Goal: Use online tool/utility: Utilize a website feature to perform a specific function

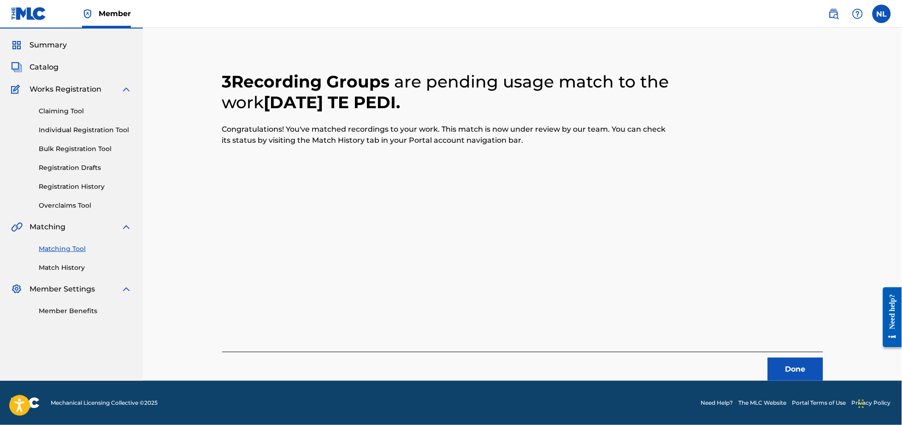
click at [796, 373] on button "Done" at bounding box center [795, 369] width 55 height 23
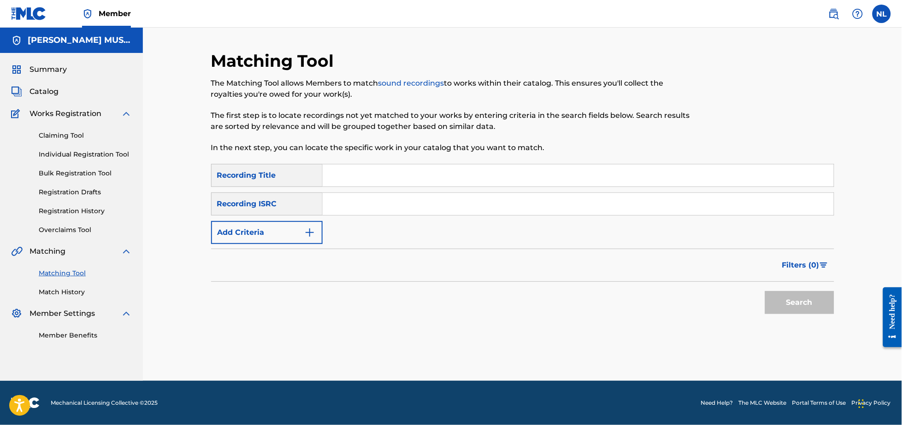
click at [376, 207] on input "Search Form" at bounding box center [577, 204] width 511 height 22
paste input "QZMEQ2451621"
click at [765, 291] on button "Search" at bounding box center [799, 302] width 69 height 23
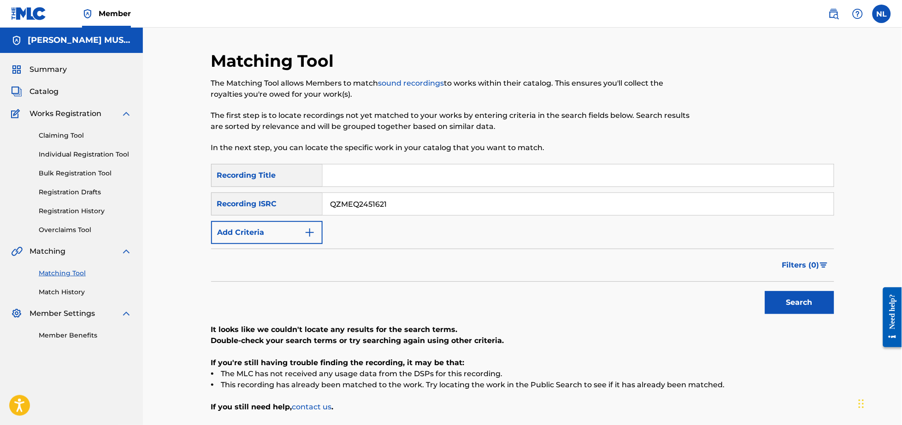
click at [457, 213] on input "QZMEQ2451621" at bounding box center [577, 204] width 511 height 22
paste input "MXUV72400379"
click at [765, 291] on button "Search" at bounding box center [799, 302] width 69 height 23
click at [425, 212] on input "MXUV72400379" at bounding box center [577, 204] width 511 height 22
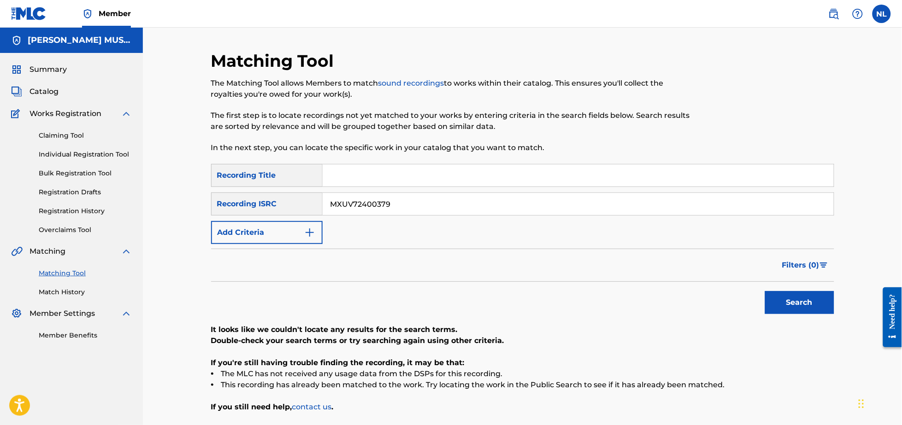
click at [425, 212] on input "MXUV72400379" at bounding box center [577, 204] width 511 height 22
paste input "80"
click at [765, 291] on button "Search" at bounding box center [799, 302] width 69 height 23
click at [436, 205] on input "MXUV72400380" at bounding box center [577, 204] width 511 height 22
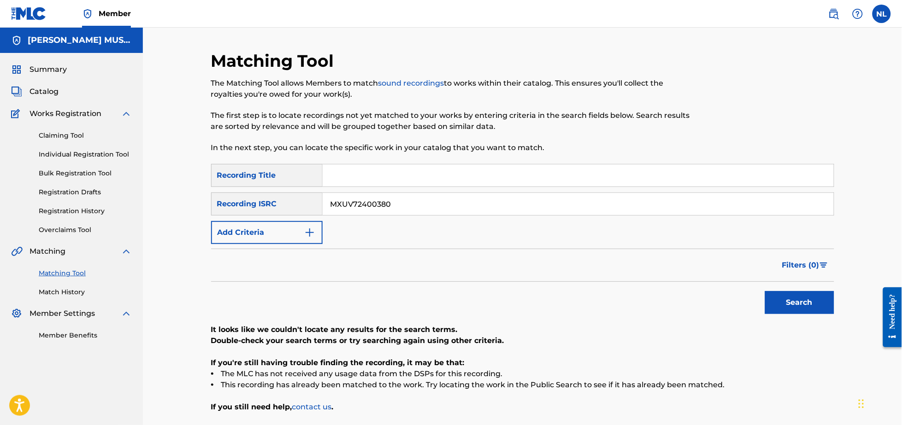
paste input "QZDQH2432662"
type input "QZDQH2432662"
click at [765, 291] on button "Search" at bounding box center [799, 302] width 69 height 23
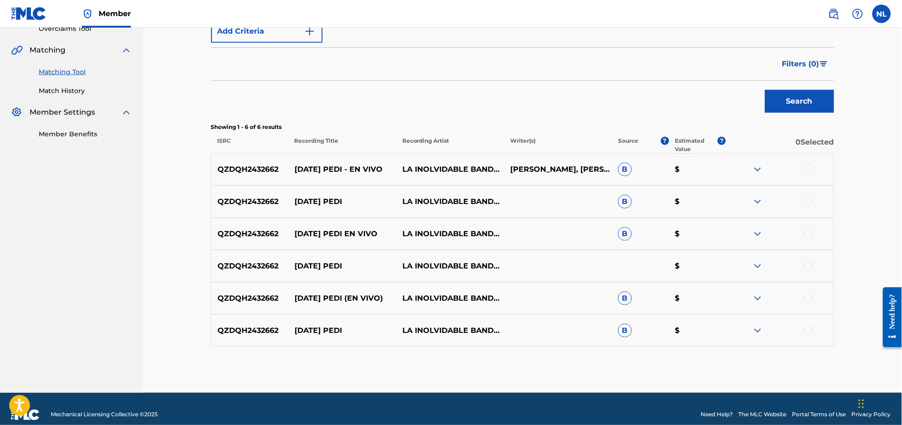
scroll to position [204, 0]
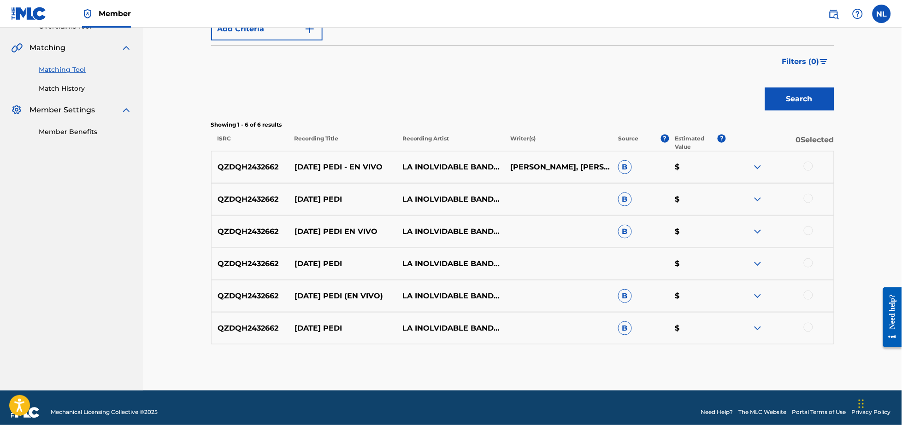
click at [807, 328] on div at bounding box center [807, 327] width 9 height 9
click at [808, 291] on div at bounding box center [807, 295] width 9 height 9
click at [808, 261] on div at bounding box center [807, 262] width 9 height 9
click at [810, 231] on div at bounding box center [807, 230] width 9 height 9
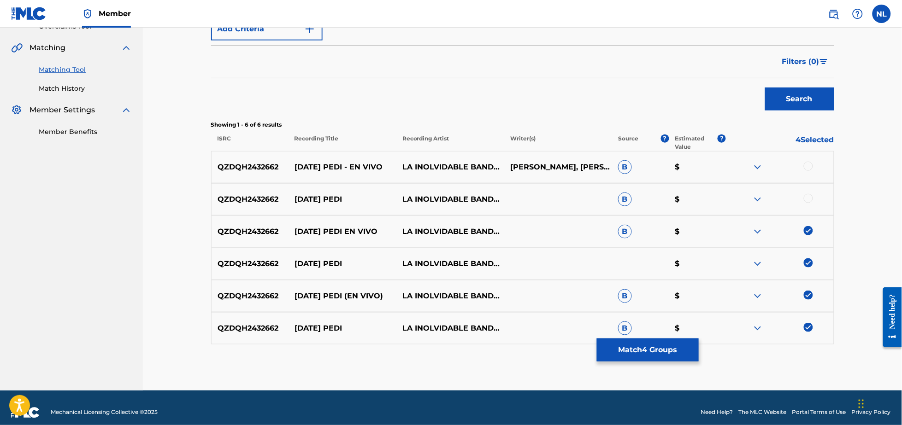
click at [809, 196] on div at bounding box center [807, 198] width 9 height 9
click at [809, 167] on div at bounding box center [807, 166] width 9 height 9
click at [665, 350] on button "Match 6 Groups" at bounding box center [648, 350] width 102 height 23
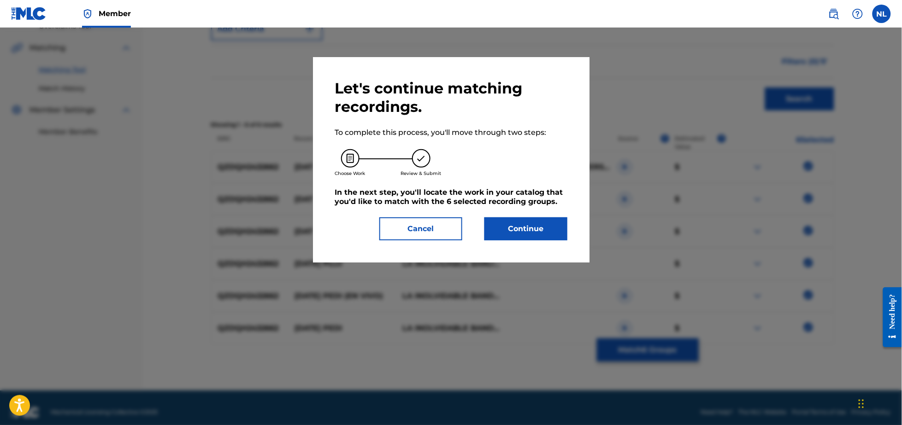
click at [538, 221] on button "Continue" at bounding box center [525, 228] width 83 height 23
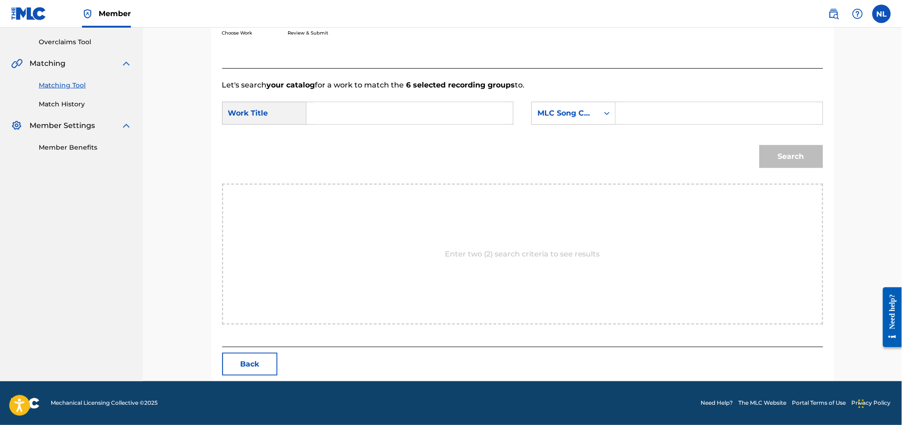
click at [358, 121] on input "Search Form" at bounding box center [409, 113] width 191 height 22
click at [353, 140] on div "[DATE] te pedi" at bounding box center [340, 134] width 52 height 17
type input "[DATE] te pedi"
click at [673, 120] on input "Search Form" at bounding box center [718, 113] width 191 height 22
click at [647, 118] on input "Search Form" at bounding box center [718, 113] width 191 height 22
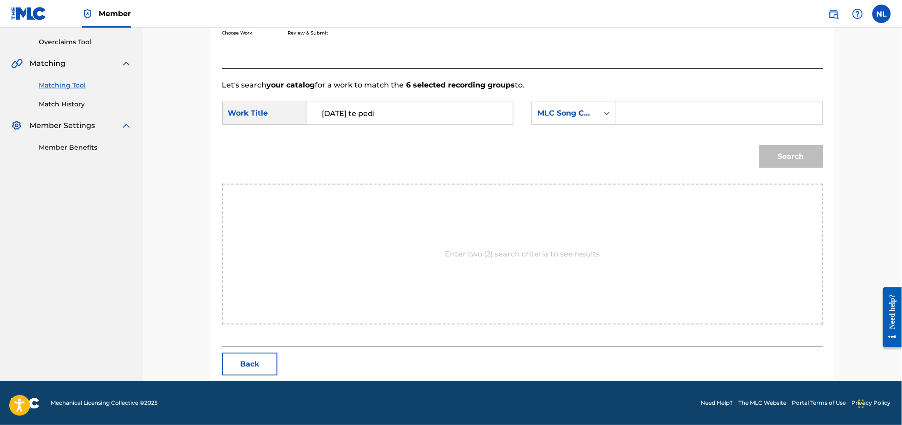
paste input "A3956U"
type input "A3956U"
click at [759, 145] on button "Search" at bounding box center [791, 156] width 64 height 23
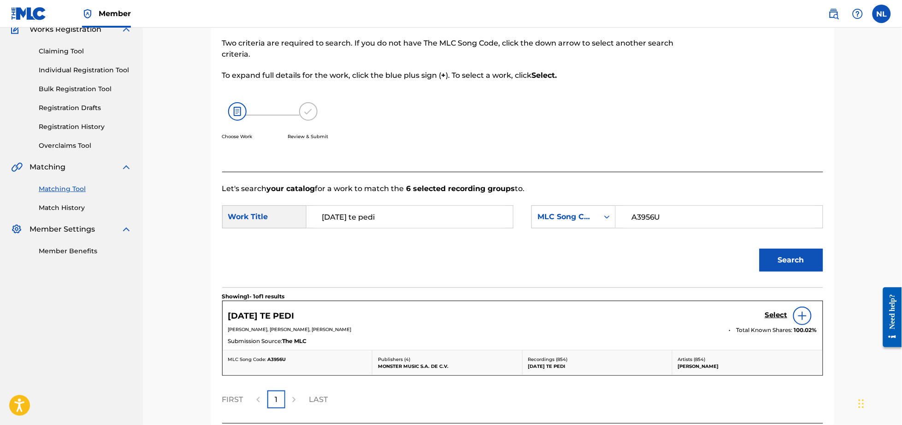
scroll to position [161, 0]
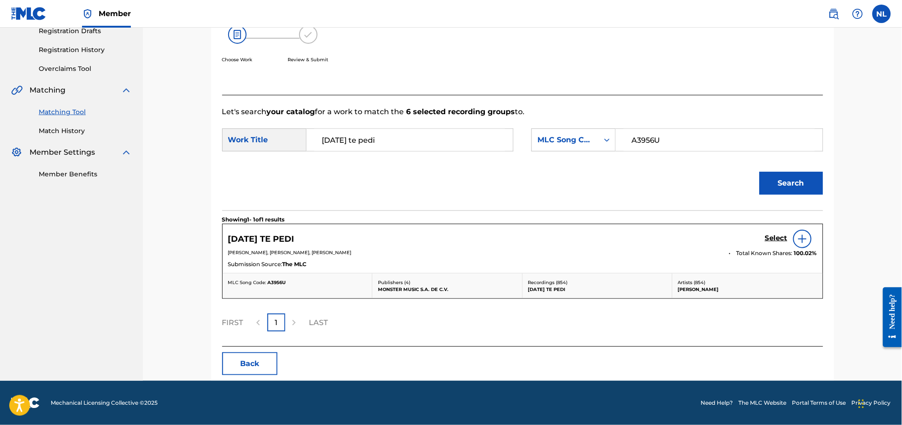
click at [777, 235] on h5 "Select" at bounding box center [776, 238] width 23 height 9
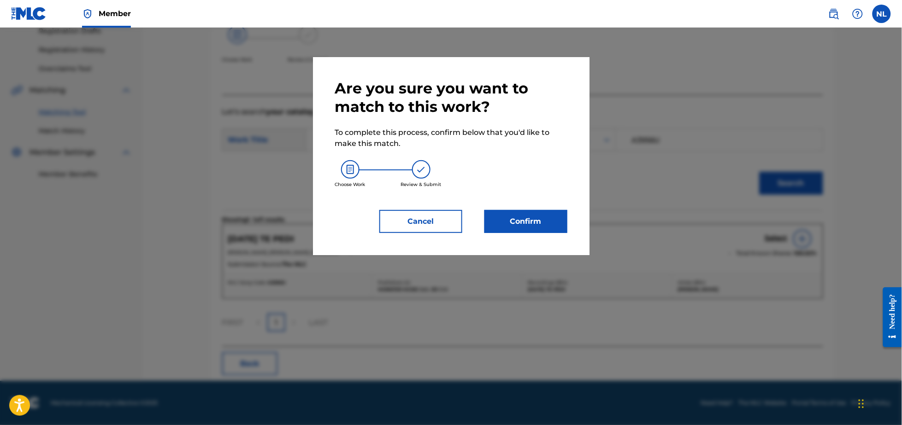
click at [528, 222] on button "Confirm" at bounding box center [525, 221] width 83 height 23
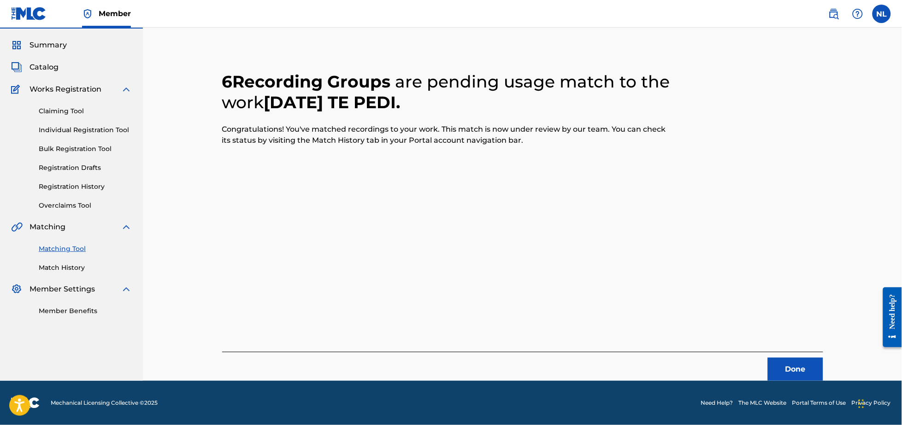
scroll to position [24, 0]
click at [801, 372] on button "Done" at bounding box center [795, 369] width 55 height 23
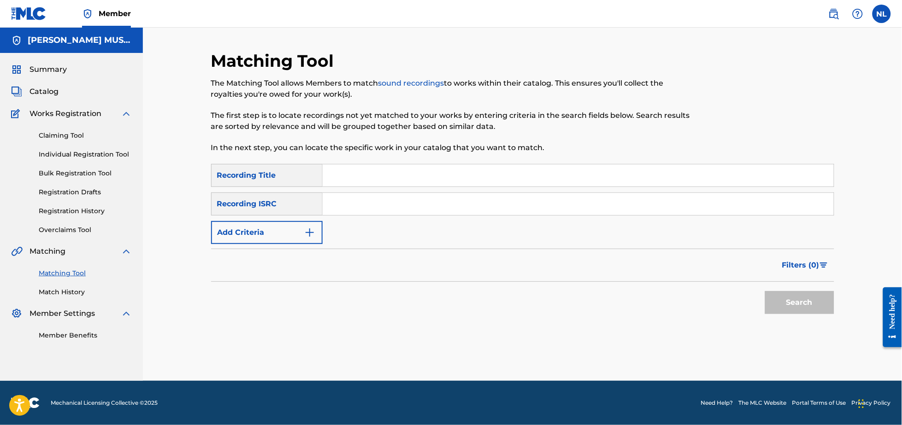
click at [428, 205] on input "Search Form" at bounding box center [577, 204] width 511 height 22
paste input "QZDQH2433703"
type input "QZDQH2433703"
click at [765, 291] on button "Search" at bounding box center [799, 302] width 69 height 23
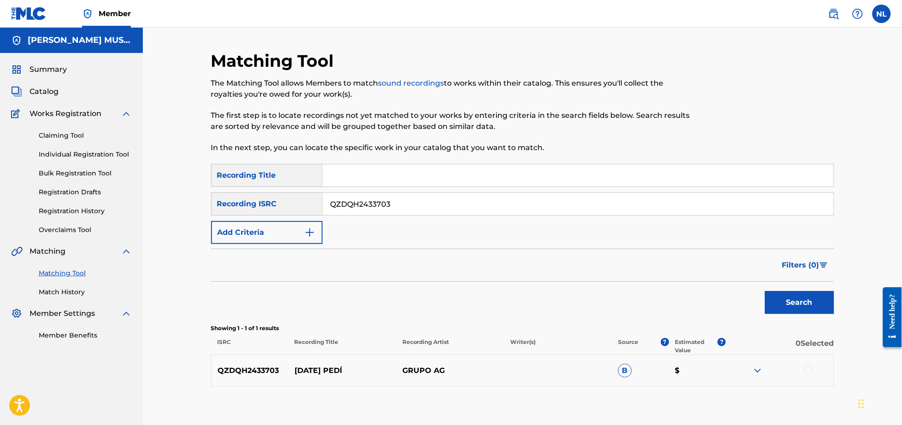
click at [809, 370] on div at bounding box center [807, 369] width 9 height 9
click at [648, 346] on button "Match 1 Group" at bounding box center [648, 350] width 102 height 23
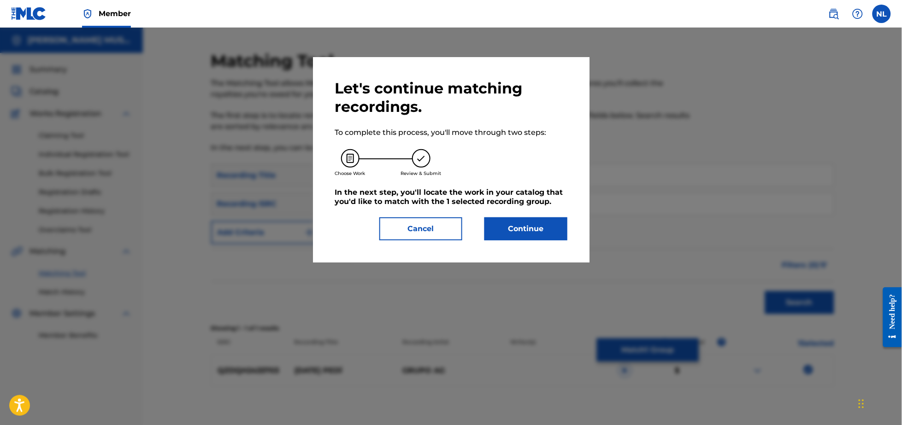
click at [525, 222] on button "Continue" at bounding box center [525, 228] width 83 height 23
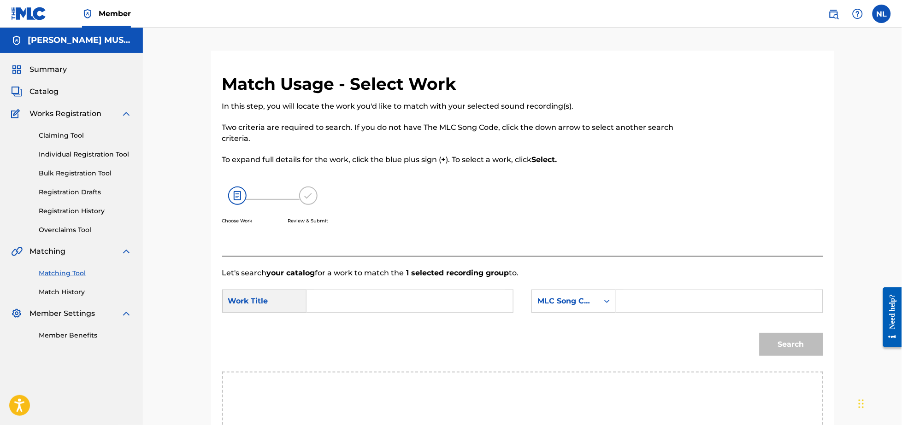
click at [367, 296] on input "Search Form" at bounding box center [409, 301] width 191 height 22
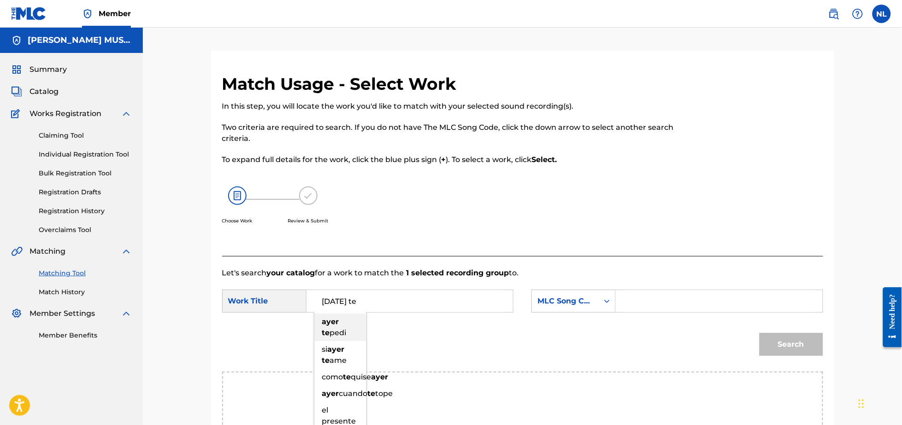
click at [330, 328] on span "pedi" at bounding box center [338, 332] width 17 height 9
type input "[DATE] te pedi"
click at [674, 299] on input "Search Form" at bounding box center [718, 301] width 191 height 22
click at [655, 296] on input "Search Form" at bounding box center [718, 301] width 191 height 22
paste input "A3956U"
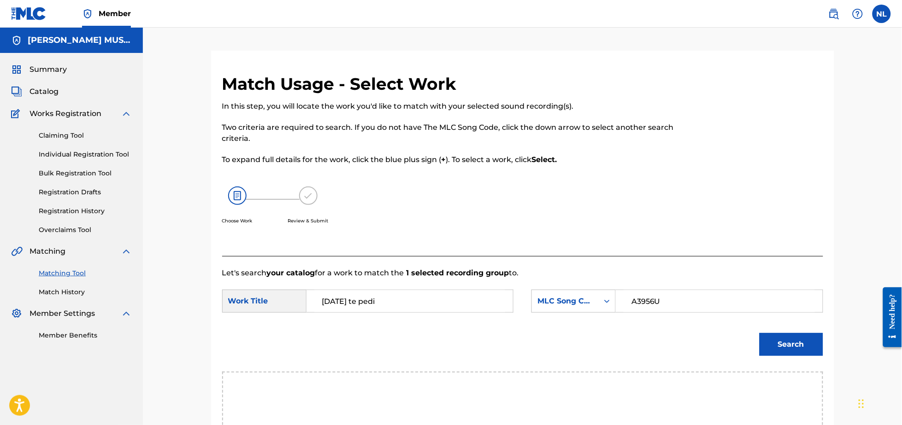
type input "A3956U"
click at [759, 333] on button "Search" at bounding box center [791, 344] width 64 height 23
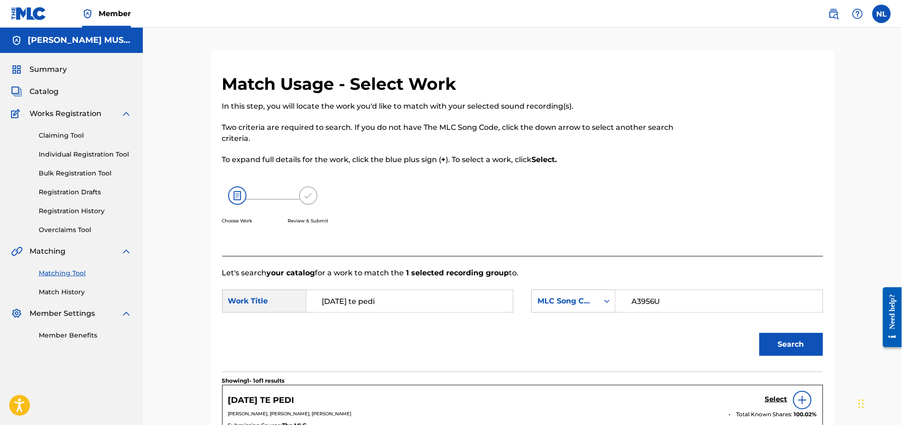
click at [771, 399] on h5 "Select" at bounding box center [776, 399] width 23 height 9
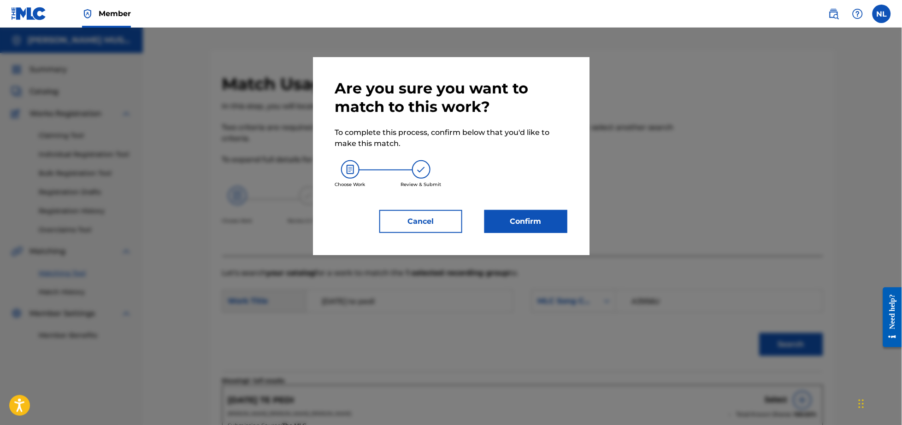
click at [531, 222] on button "Confirm" at bounding box center [525, 221] width 83 height 23
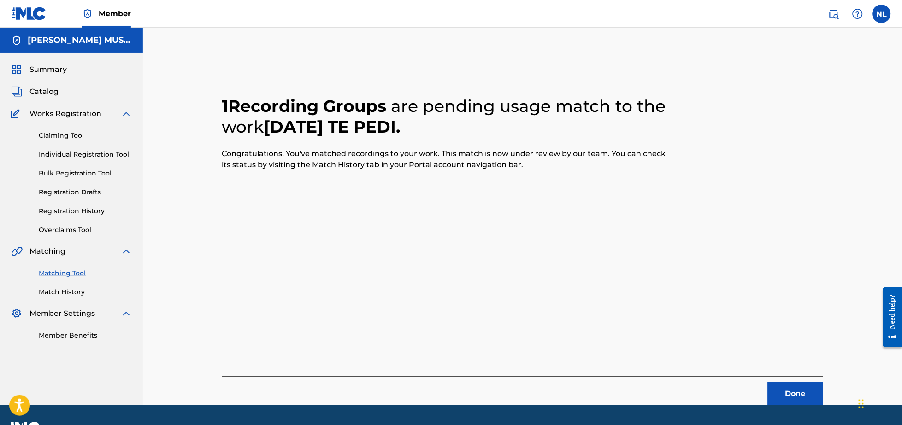
click at [803, 392] on button "Done" at bounding box center [795, 393] width 55 height 23
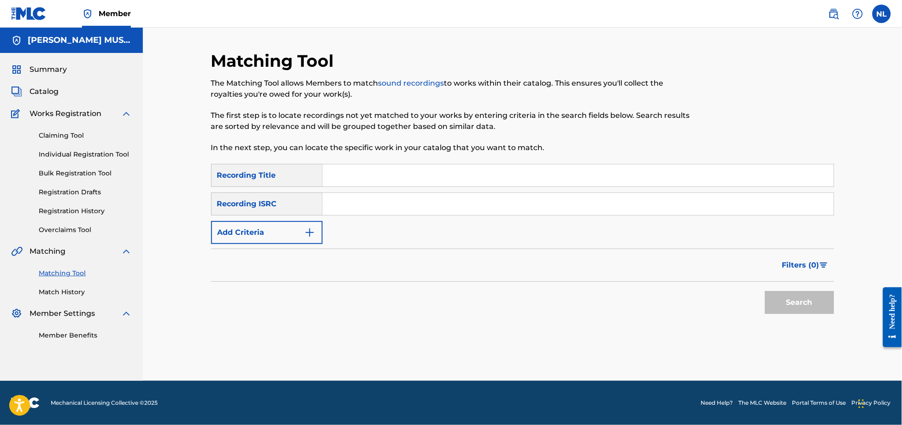
click at [356, 205] on input "Search Form" at bounding box center [577, 204] width 511 height 22
paste input "QZDQH2414917"
type input "QZDQH2414917"
click at [765, 291] on button "Search" at bounding box center [799, 302] width 69 height 23
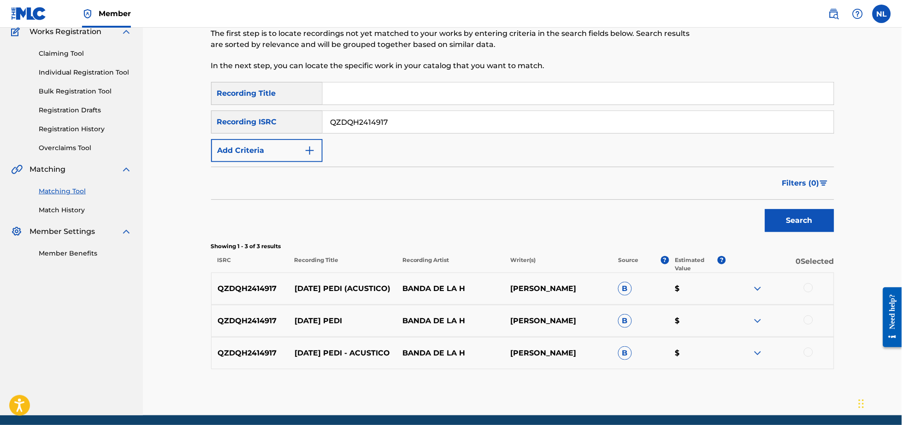
scroll to position [91, 0]
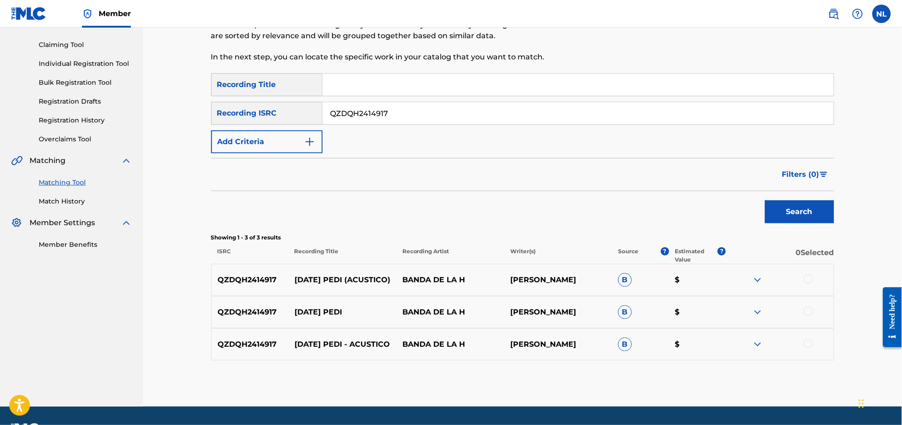
click at [808, 343] on div at bounding box center [807, 343] width 9 height 9
click at [809, 317] on div at bounding box center [780, 312] width 108 height 11
click at [809, 314] on div at bounding box center [807, 311] width 9 height 9
click at [809, 279] on div at bounding box center [807, 279] width 9 height 9
click at [665, 354] on button "Match 3 Groups" at bounding box center [648, 350] width 102 height 23
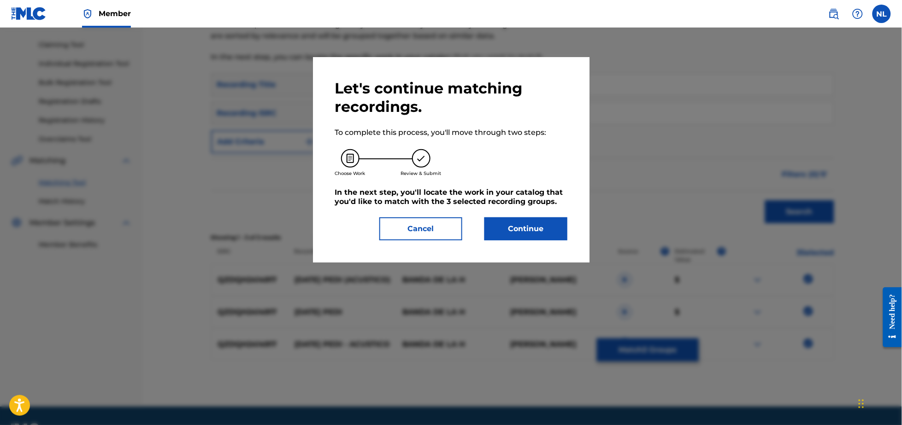
click at [527, 228] on button "Continue" at bounding box center [525, 228] width 83 height 23
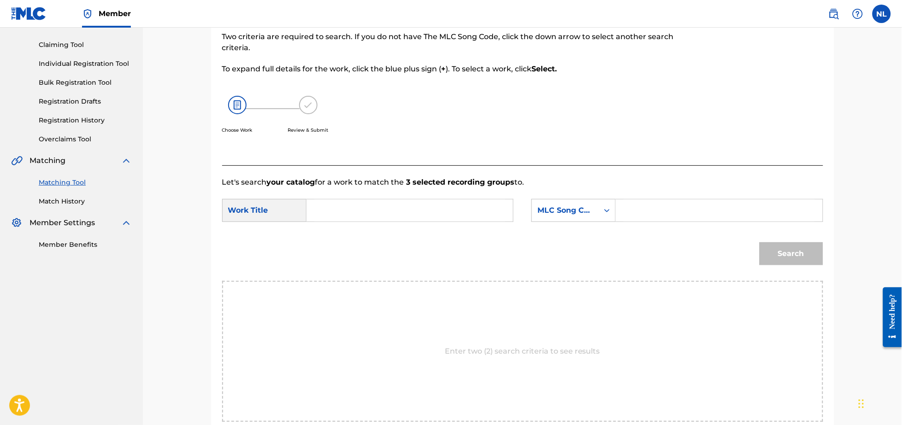
click at [413, 215] on input "Search Form" at bounding box center [409, 210] width 191 height 22
click at [347, 235] on div "[DATE] te ped i" at bounding box center [340, 237] width 52 height 28
type input "[DATE] te pedi"
click at [693, 218] on input "Search Form" at bounding box center [718, 210] width 191 height 22
click at [647, 211] on input "Search Form" at bounding box center [718, 210] width 191 height 22
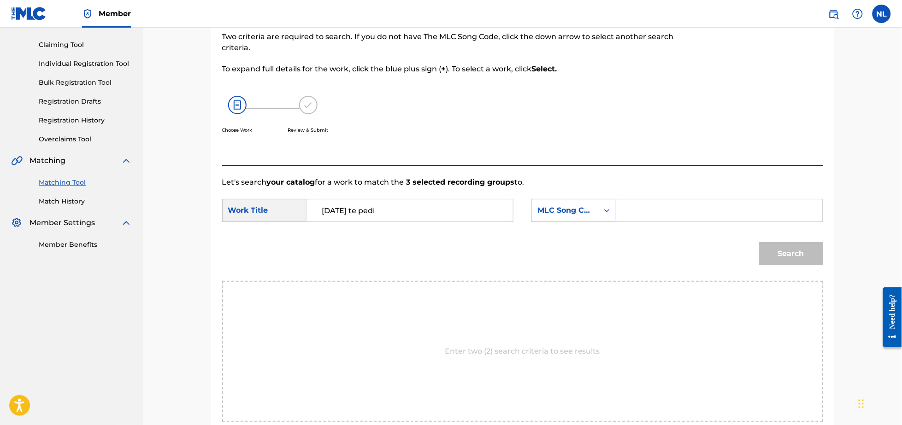
paste input "A3956U"
type input "A3956U"
click at [759, 242] on button "Search" at bounding box center [791, 253] width 64 height 23
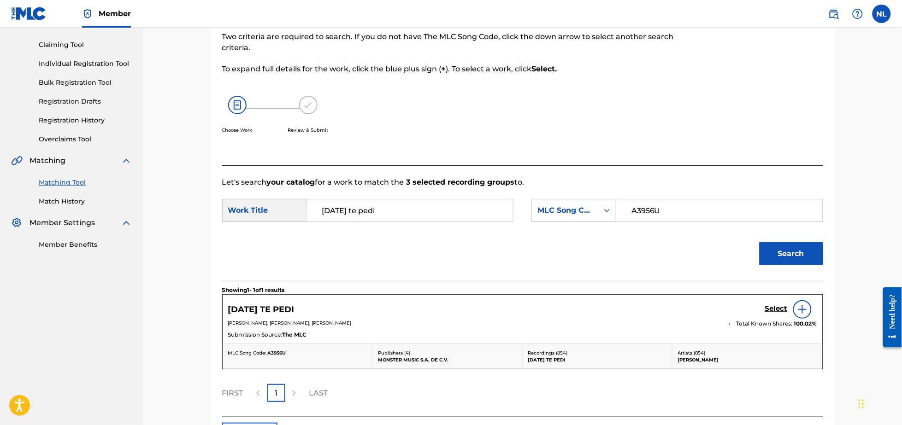
click at [779, 309] on h5 "Select" at bounding box center [776, 309] width 23 height 9
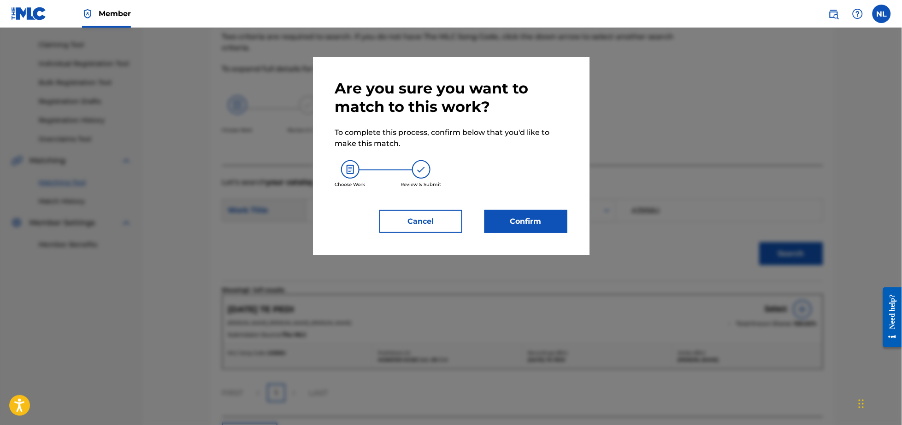
click at [532, 221] on button "Confirm" at bounding box center [525, 221] width 83 height 23
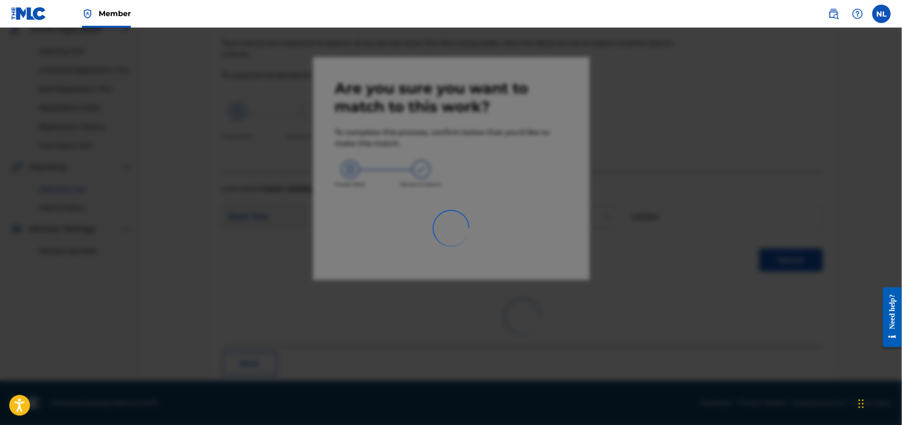
scroll to position [24, 0]
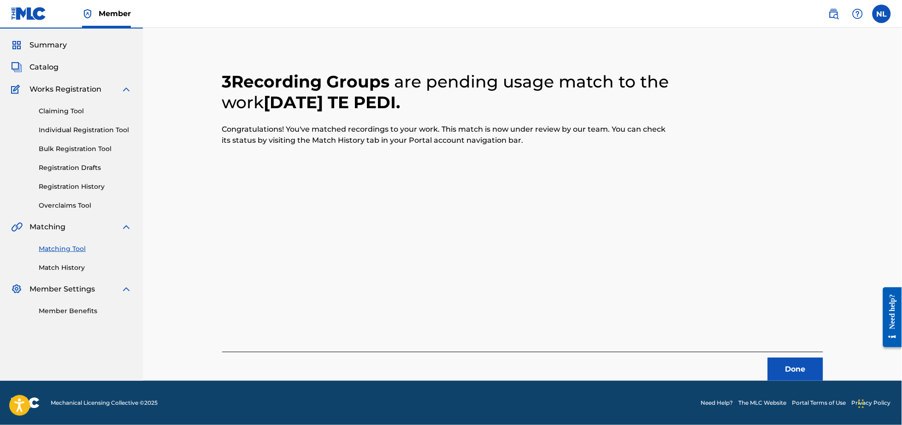
click at [789, 366] on button "Done" at bounding box center [795, 369] width 55 height 23
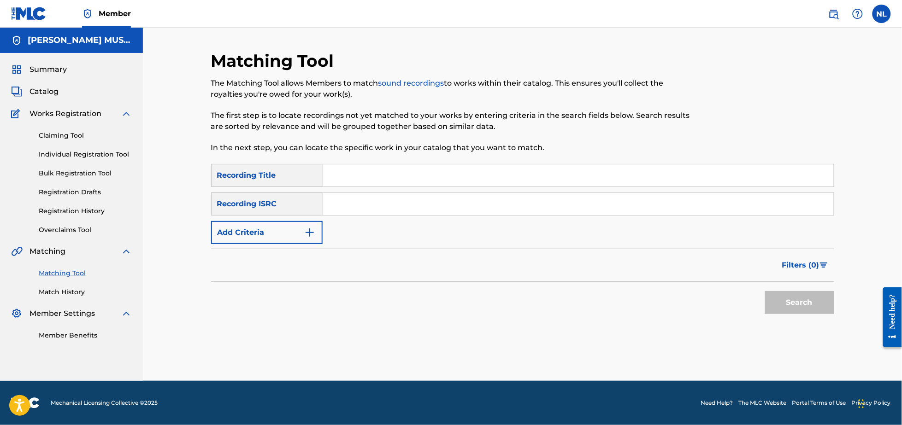
click at [383, 209] on input "Search Form" at bounding box center [577, 204] width 511 height 22
paste input "QZDQH2416912"
type input "QZDQH2416912"
click at [765, 291] on button "Search" at bounding box center [799, 302] width 69 height 23
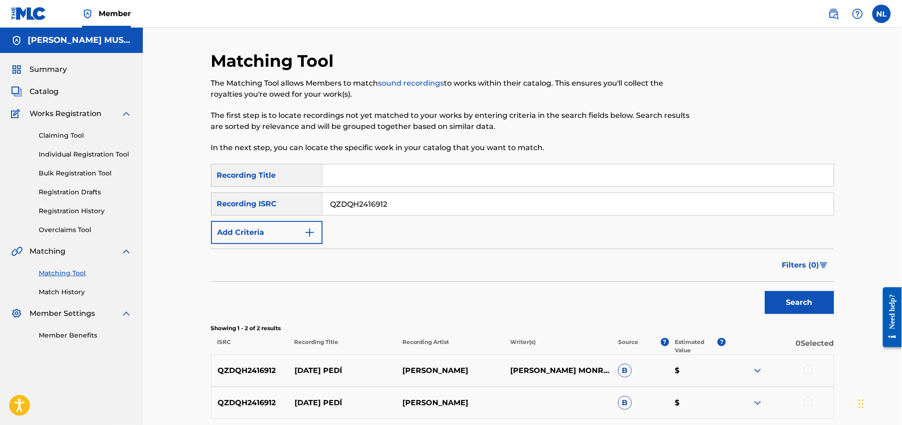
click at [806, 404] on div at bounding box center [807, 402] width 9 height 9
click at [809, 370] on div at bounding box center [807, 369] width 9 height 9
click at [642, 349] on button "Match 2 Groups" at bounding box center [648, 350] width 102 height 23
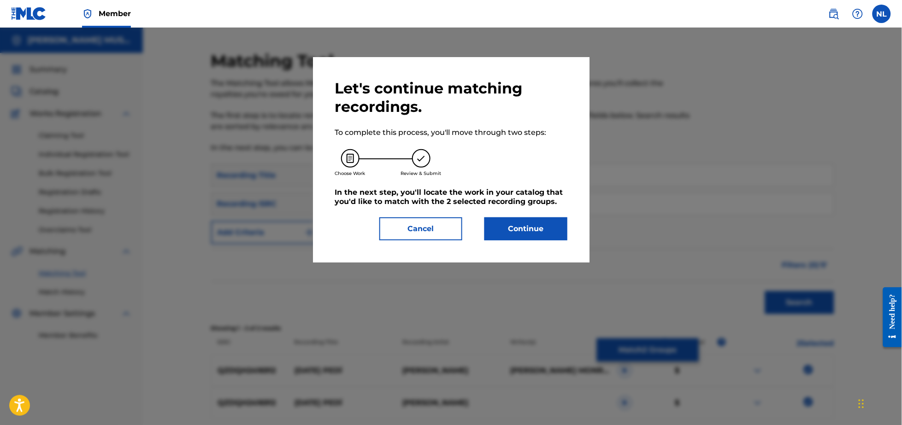
click at [504, 223] on button "Continue" at bounding box center [525, 228] width 83 height 23
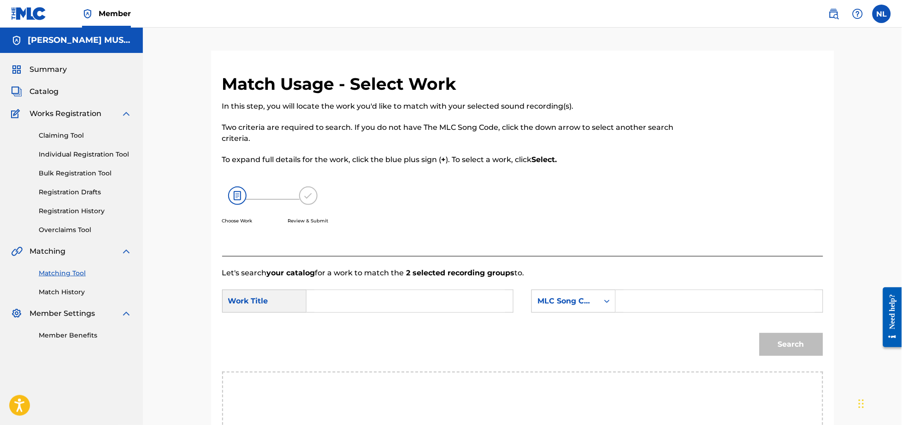
click at [378, 302] on input "Search Form" at bounding box center [409, 301] width 191 height 22
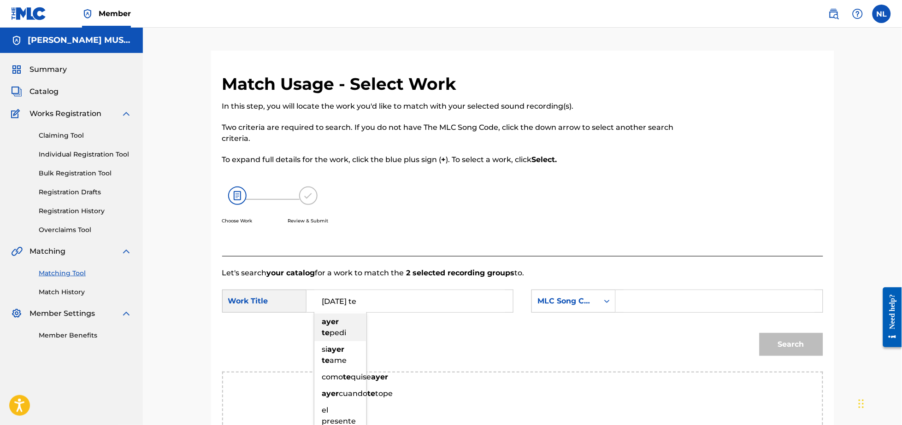
click at [336, 329] on span "pedi" at bounding box center [338, 332] width 17 height 9
type input "[DATE] te pedi"
click at [674, 301] on input "Search Form" at bounding box center [718, 301] width 191 height 22
click at [654, 309] on input "Search Form" at bounding box center [718, 301] width 191 height 22
paste input "A3956U"
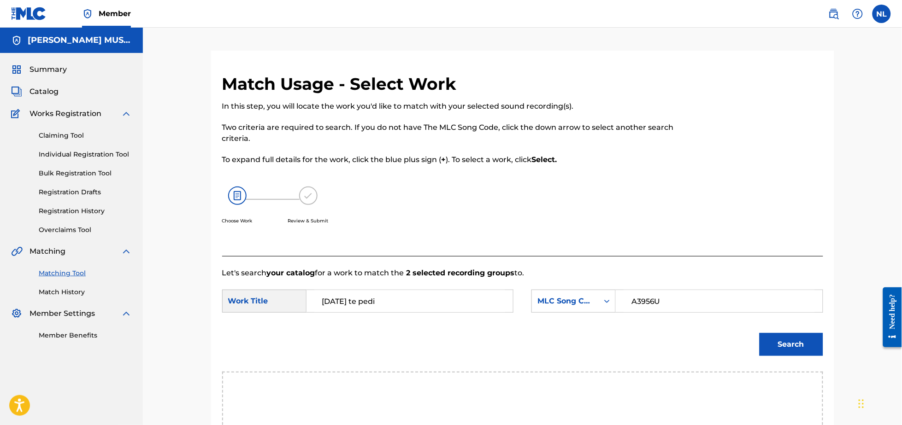
type input "A3956U"
click at [759, 333] on button "Search" at bounding box center [791, 344] width 64 height 23
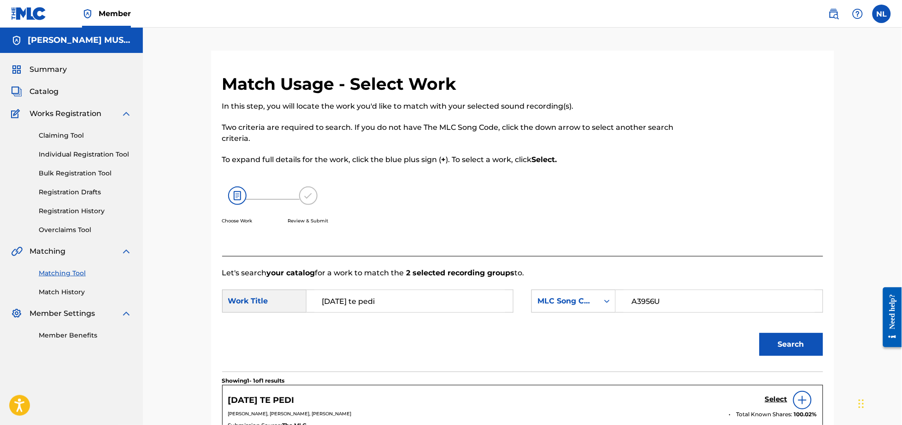
click at [775, 398] on h5 "Select" at bounding box center [776, 399] width 23 height 9
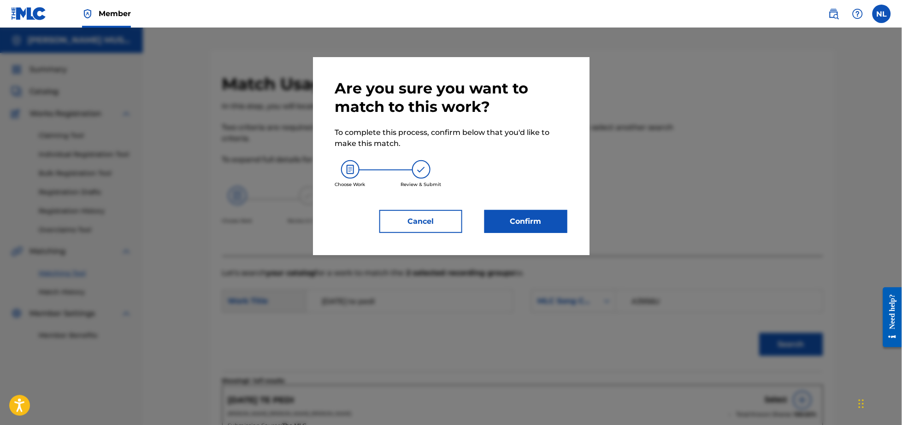
click at [531, 219] on button "Confirm" at bounding box center [525, 221] width 83 height 23
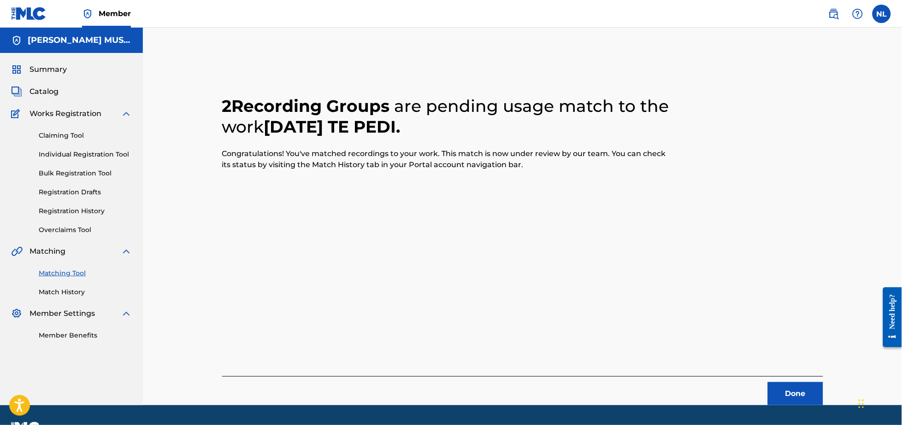
click at [795, 395] on button "Done" at bounding box center [795, 393] width 55 height 23
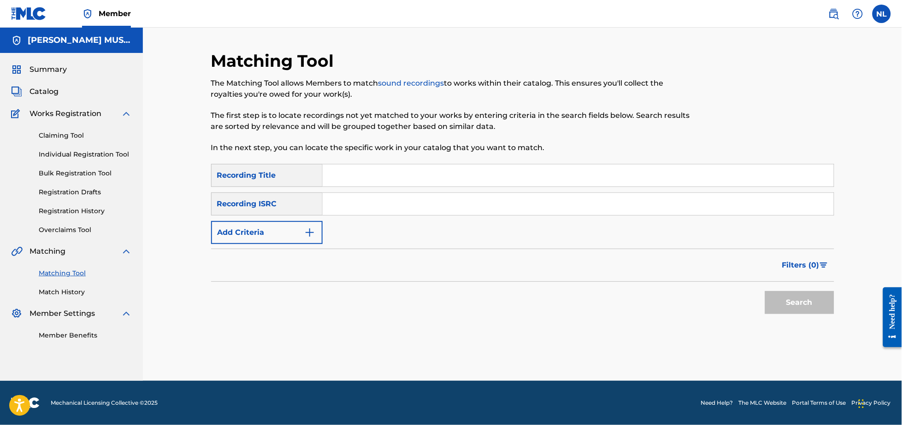
click at [378, 199] on input "Search Form" at bounding box center [577, 204] width 511 height 22
paste input "QZDQH2397136"
type input "QZDQH2397136"
click at [765, 291] on button "Search" at bounding box center [799, 302] width 69 height 23
